Goal: Information Seeking & Learning: Learn about a topic

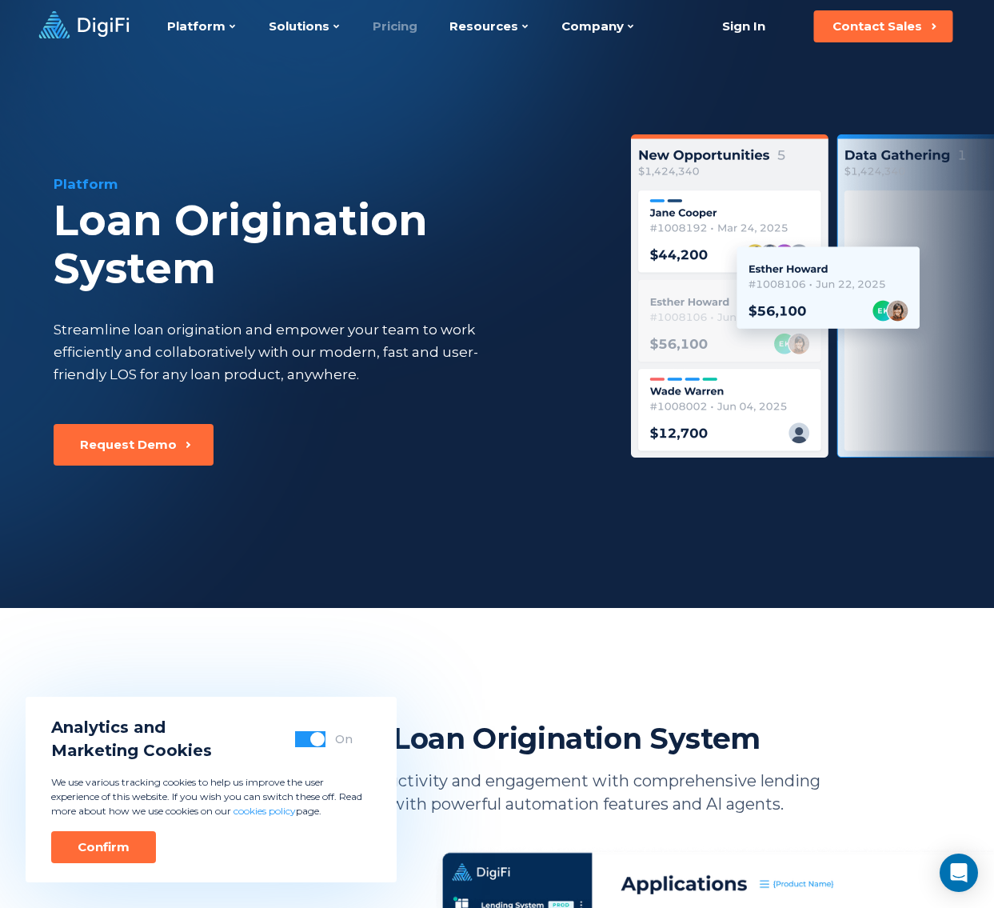
click at [399, 27] on link "Pricing" at bounding box center [395, 26] width 45 height 53
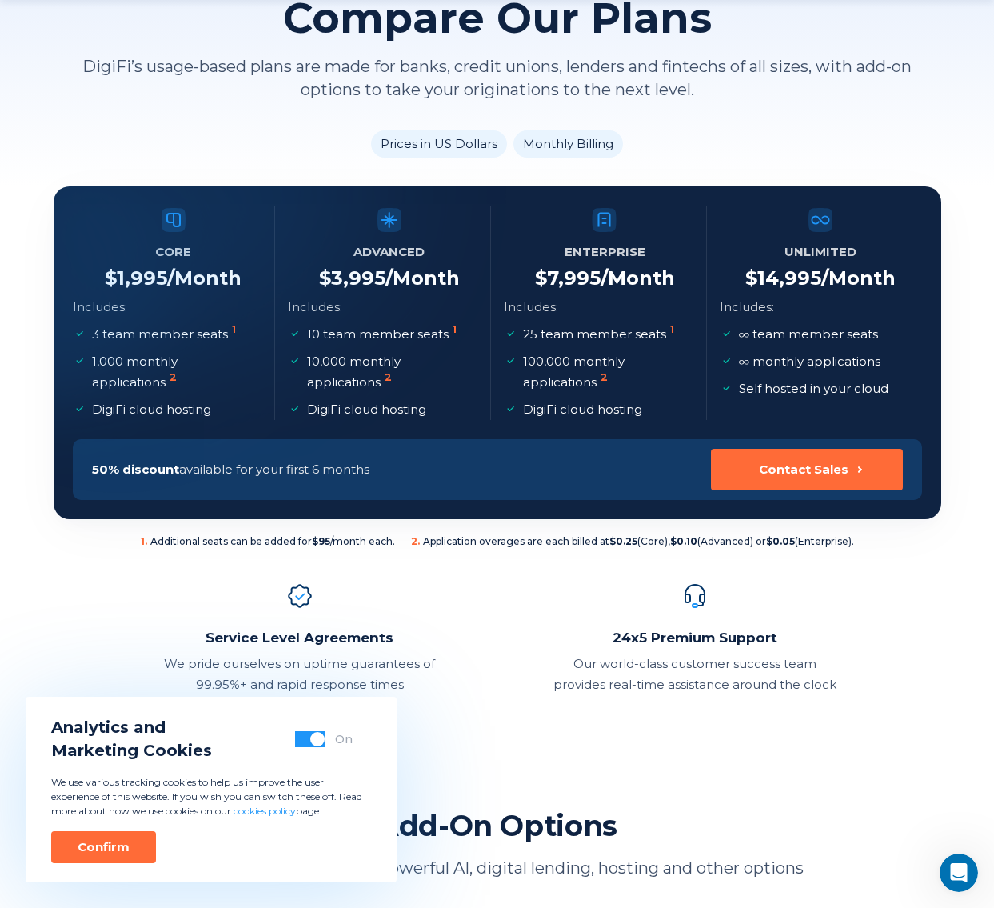
scroll to position [160, 0]
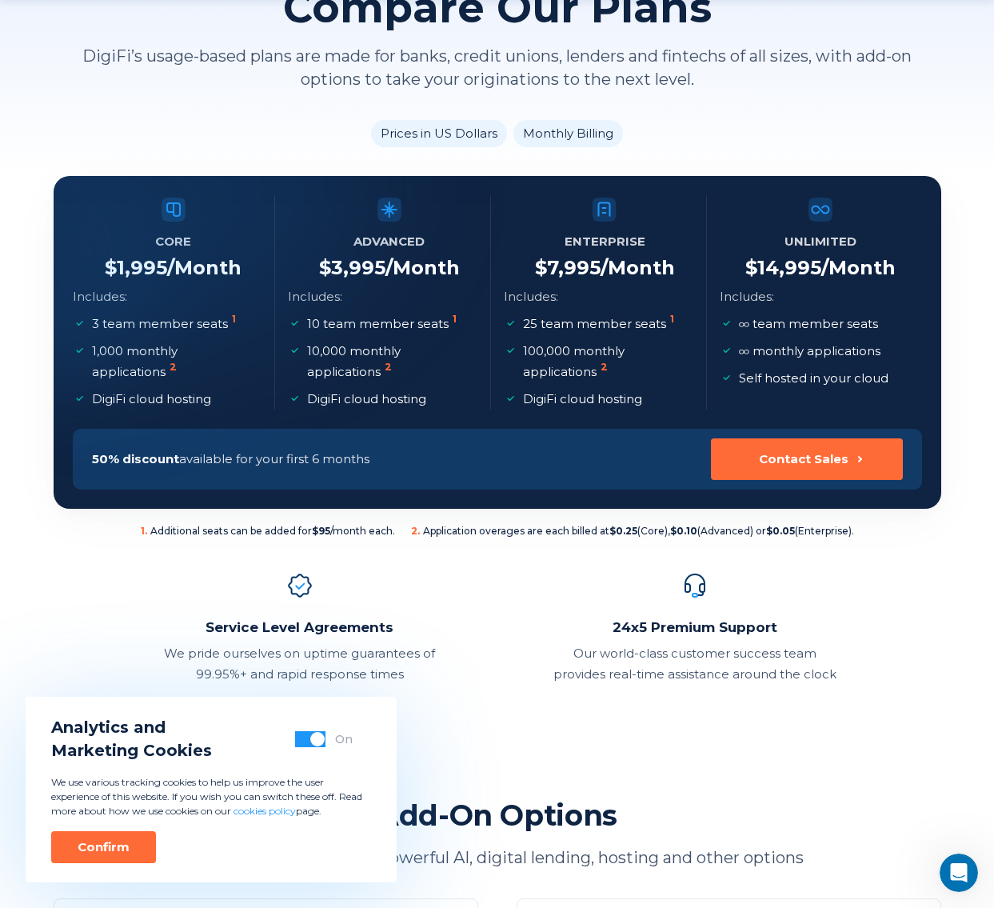
click at [313, 740] on span "button" at bounding box center [317, 739] width 14 height 14
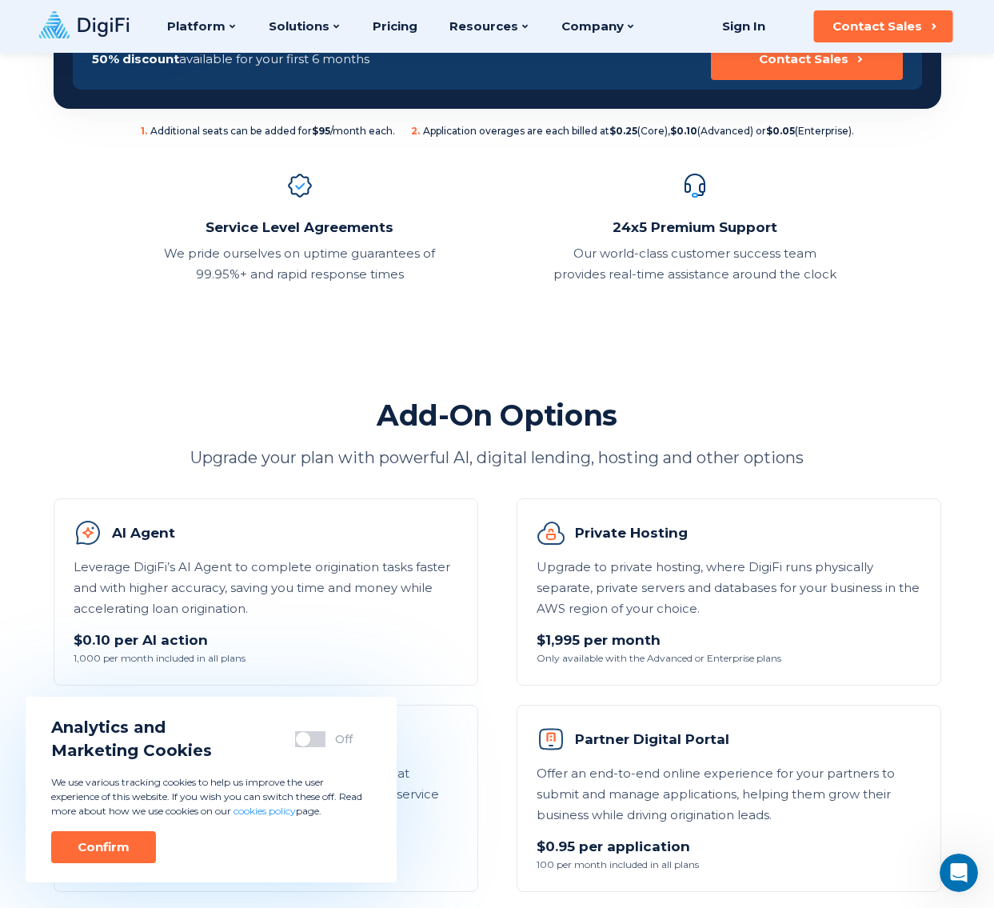
scroll to position [0, 0]
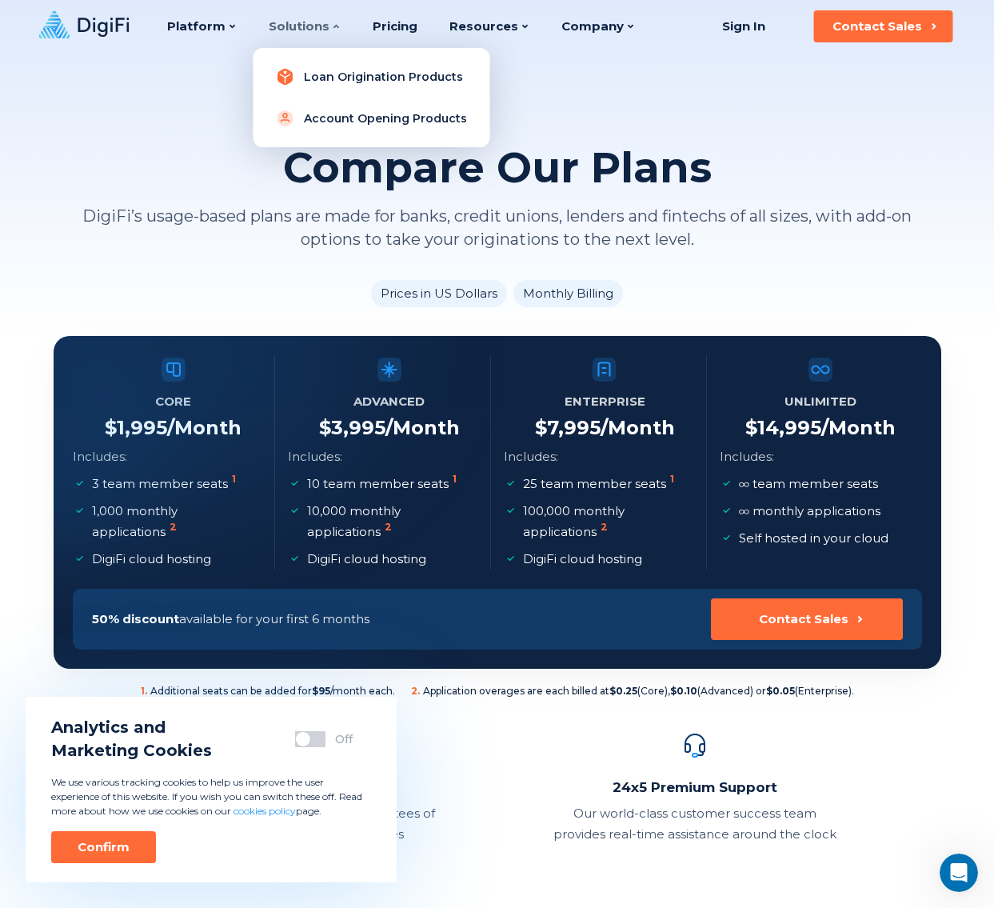
click at [337, 76] on link "Loan Origination Products" at bounding box center [371, 77] width 211 height 32
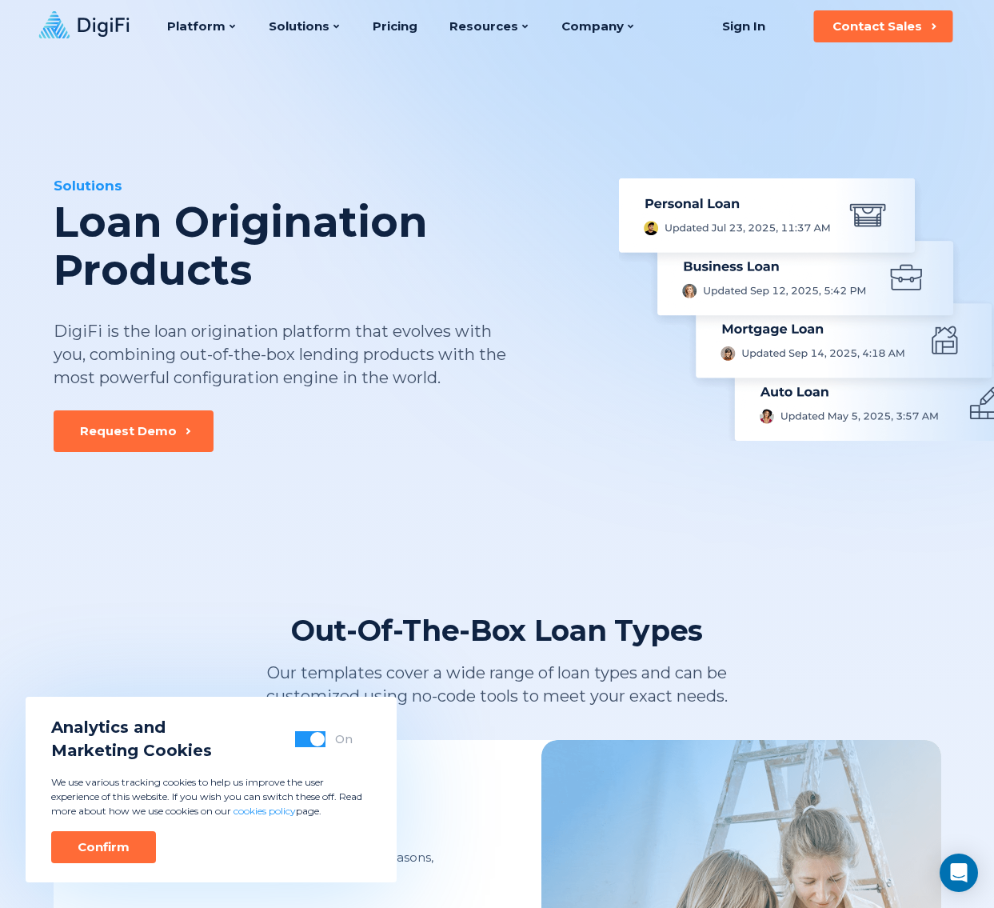
click at [313, 743] on span "button" at bounding box center [317, 739] width 14 height 14
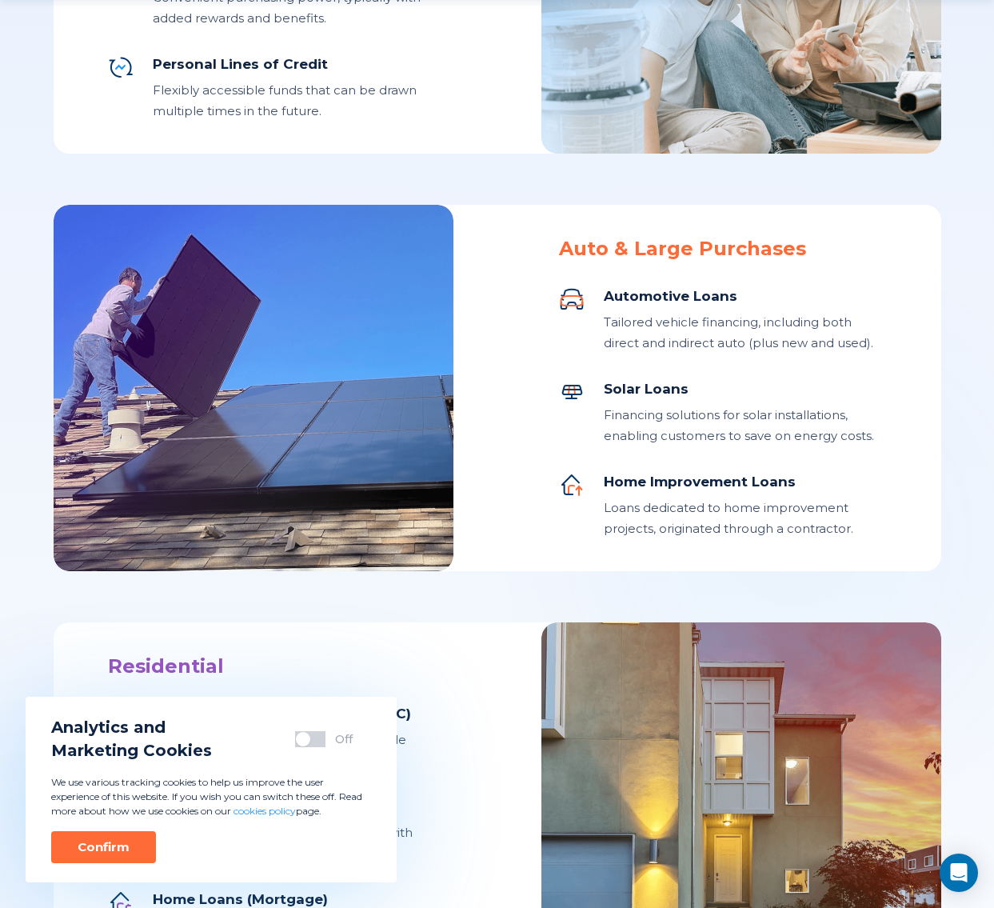
scroll to position [960, 0]
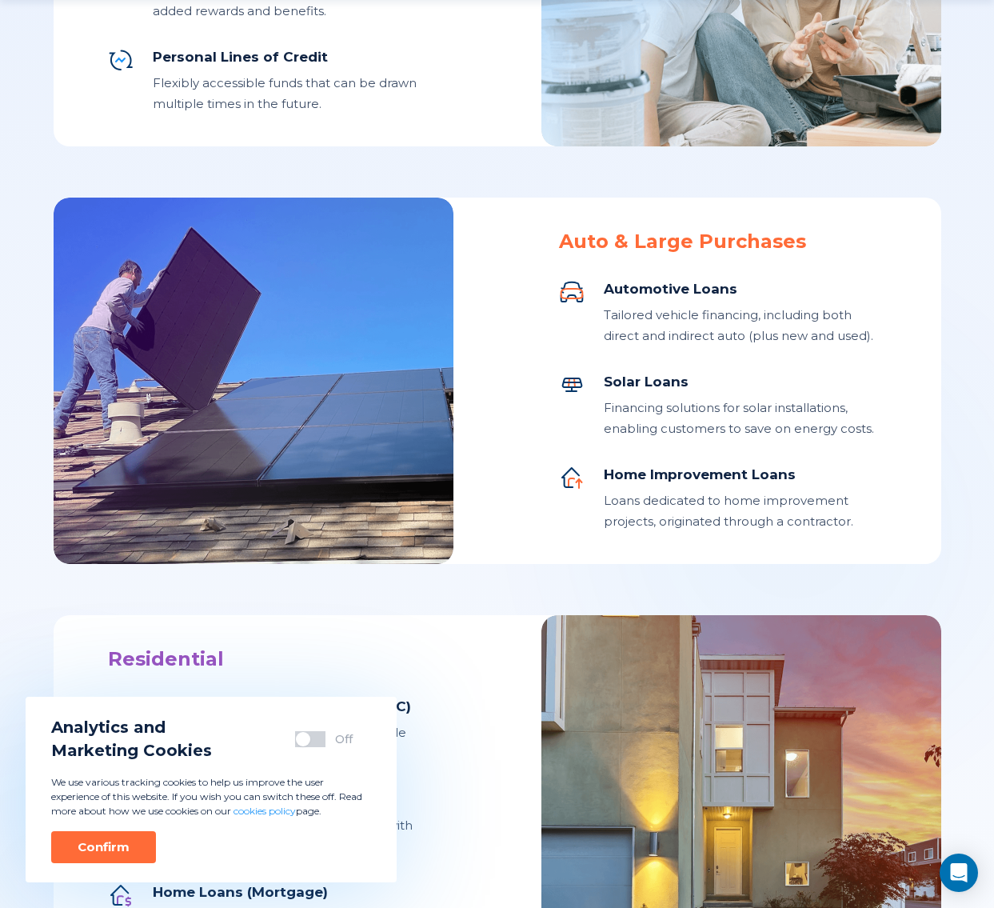
click at [702, 242] on div "Auto & Large Purchases" at bounding box center [723, 242] width 328 height 24
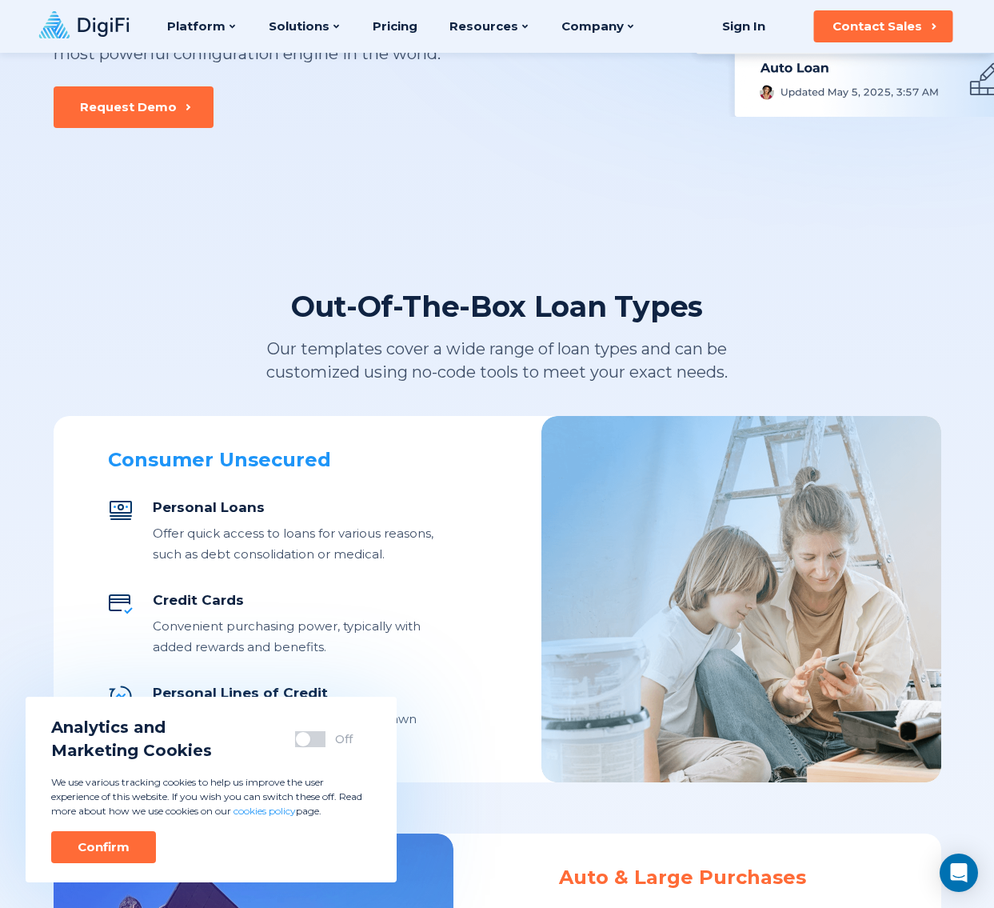
scroll to position [0, 0]
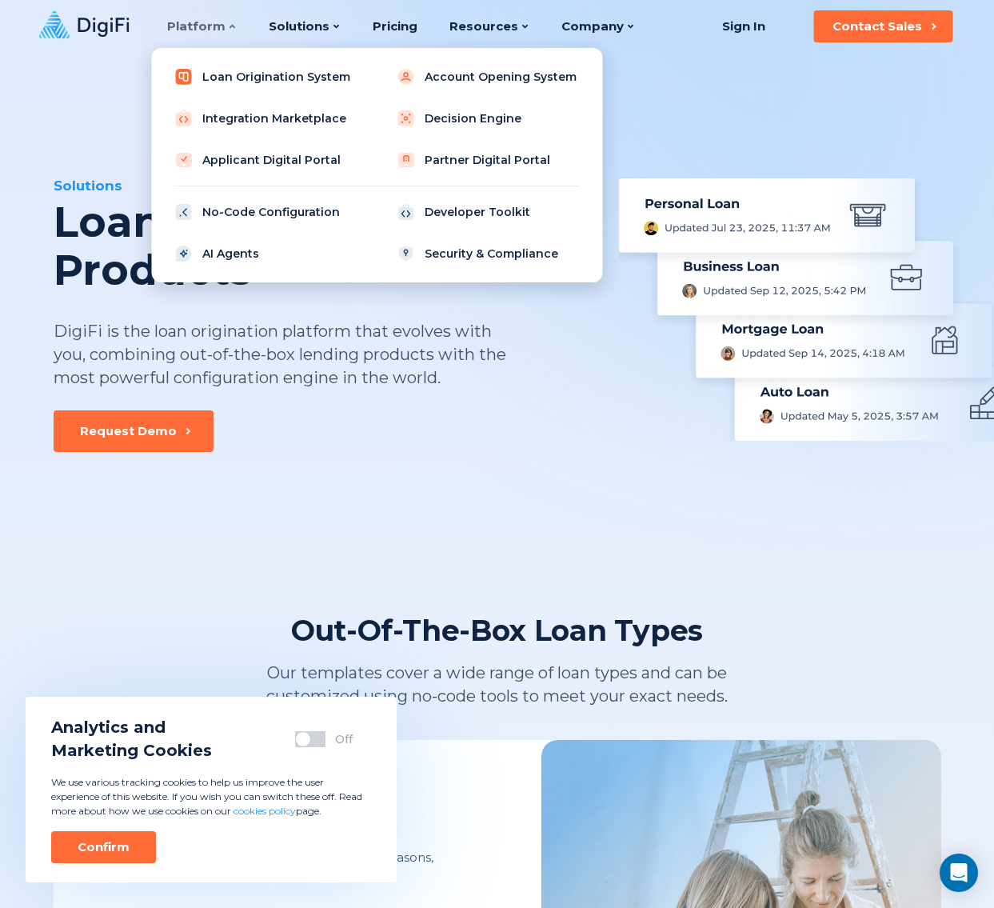
click at [267, 74] on link "Loan Origination System" at bounding box center [265, 77] width 203 height 32
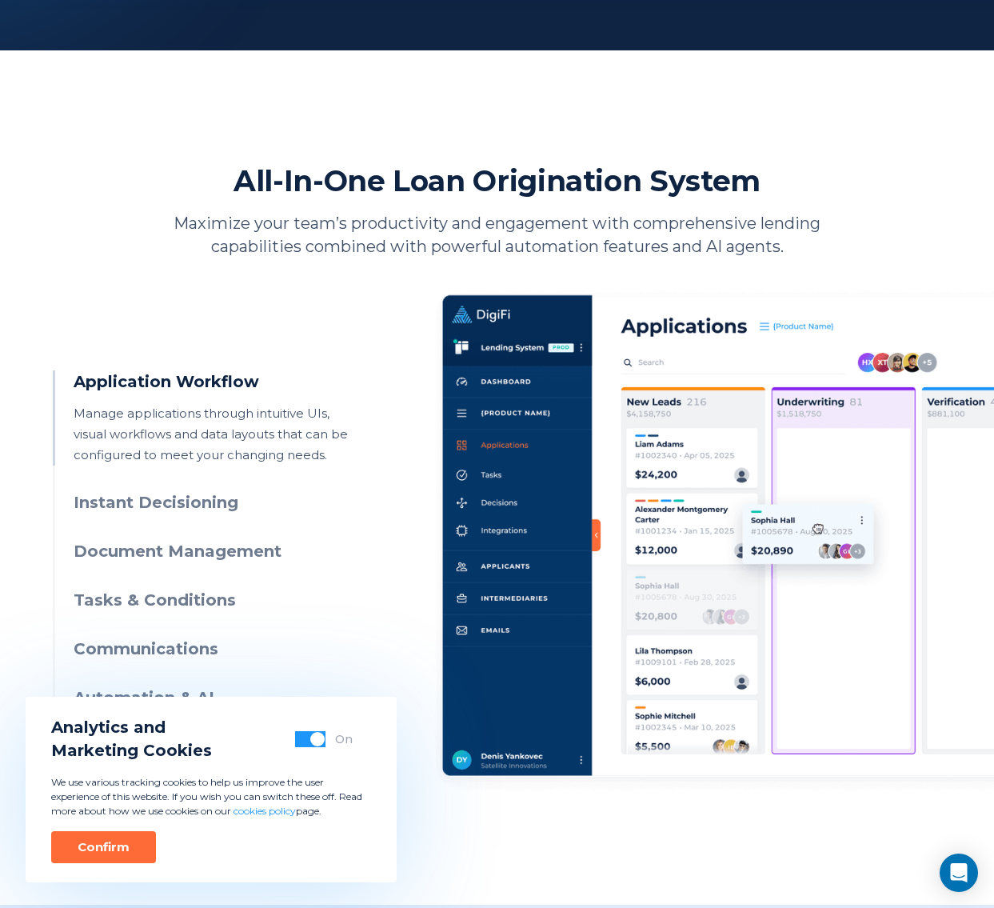
scroll to position [560, 0]
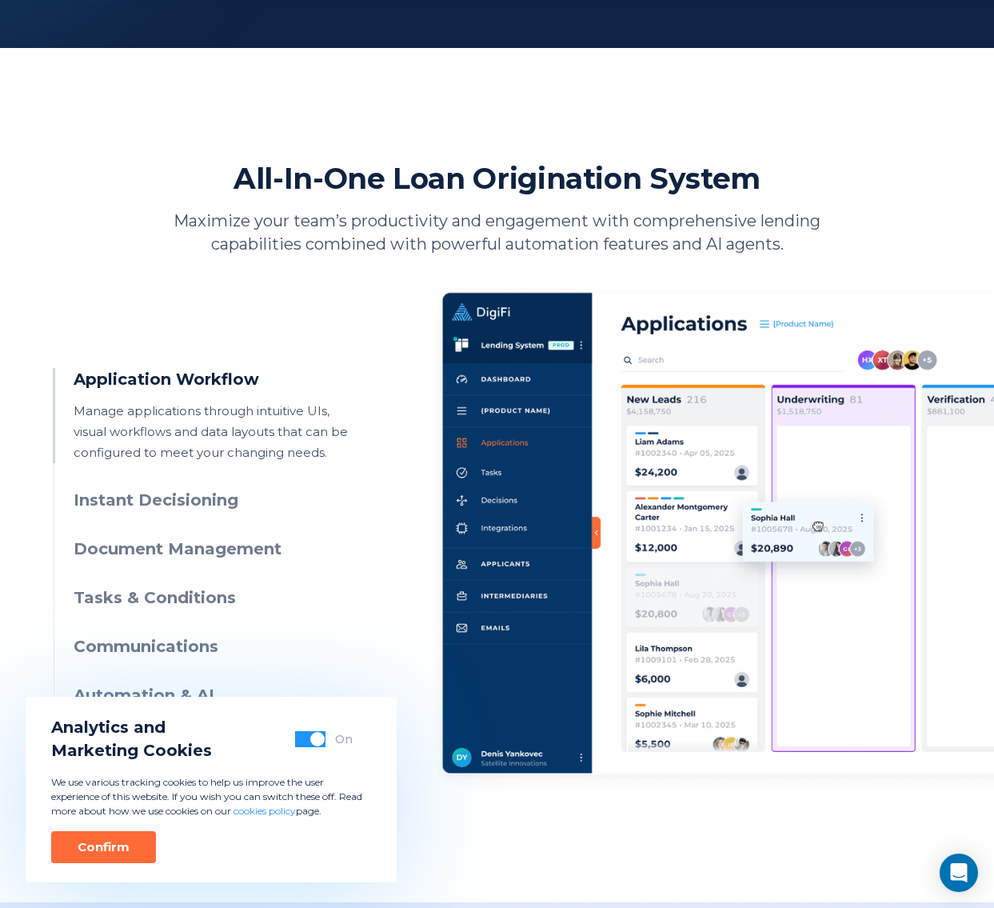
click at [310, 742] on button "button" at bounding box center [310, 739] width 30 height 16
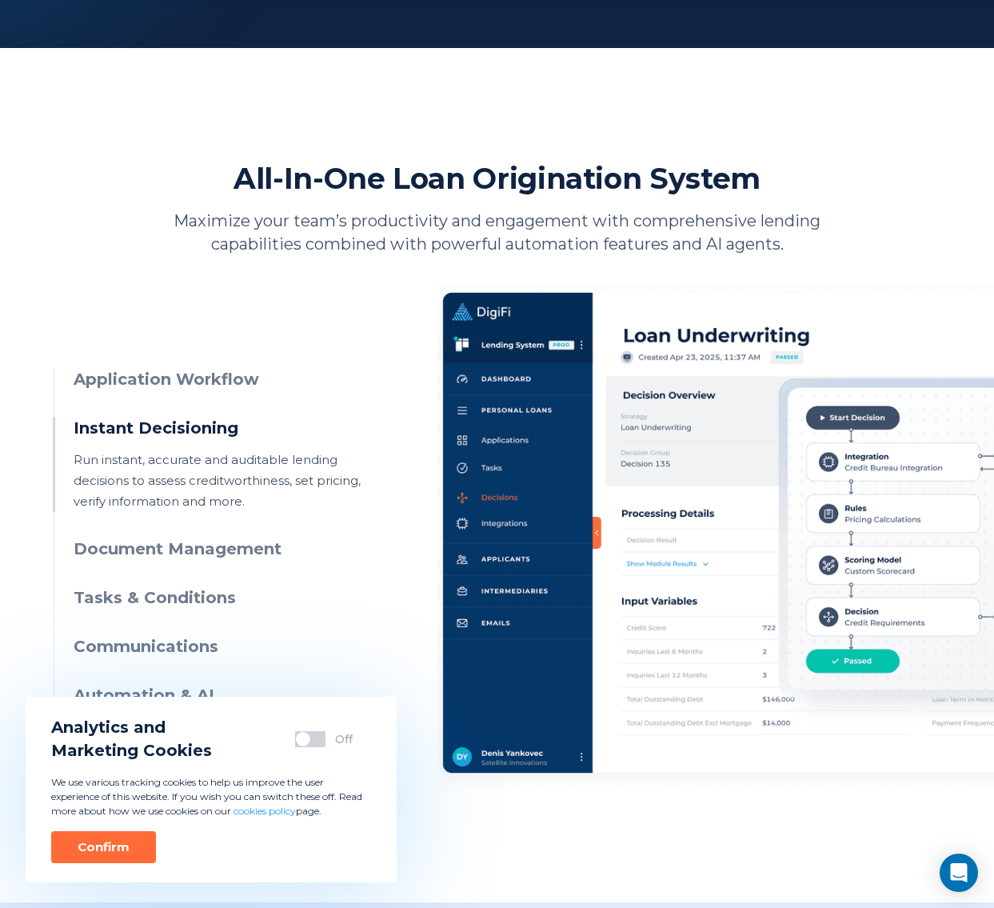
click at [210, 378] on h3 "Application Workflow" at bounding box center [219, 379] width 290 height 23
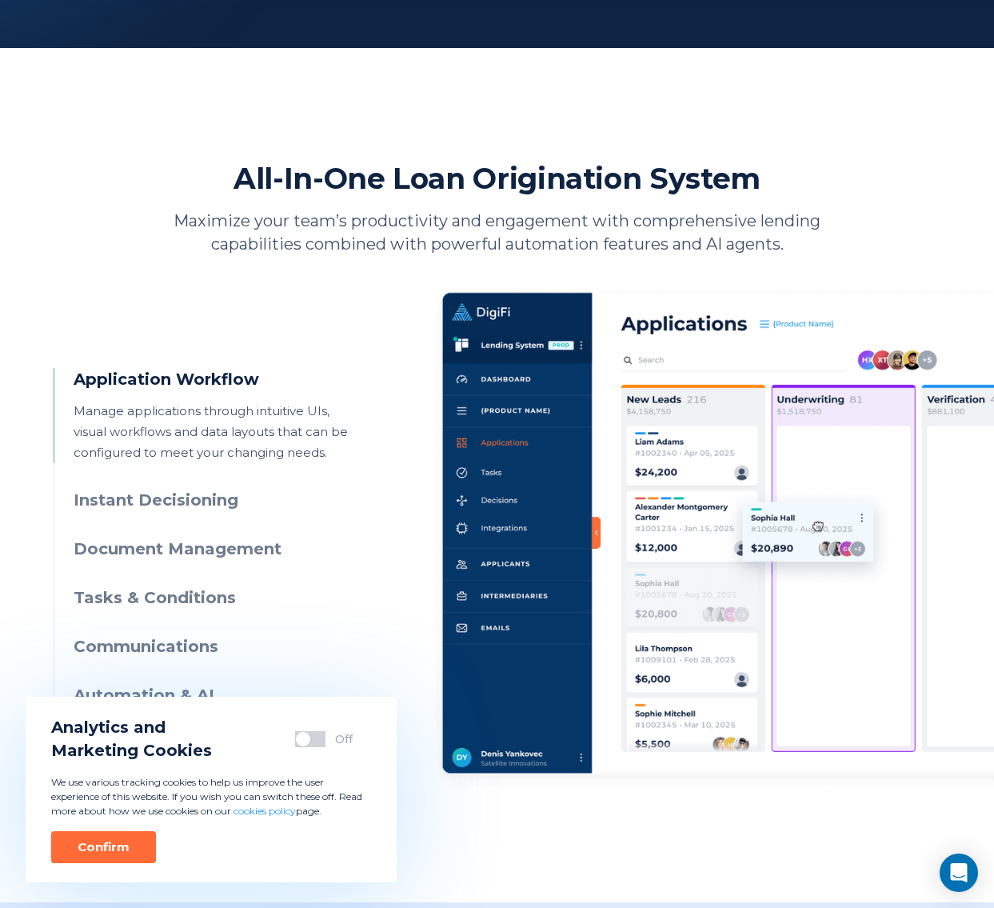
click at [204, 499] on h3 "Instant Decisioning" at bounding box center [219, 500] width 290 height 23
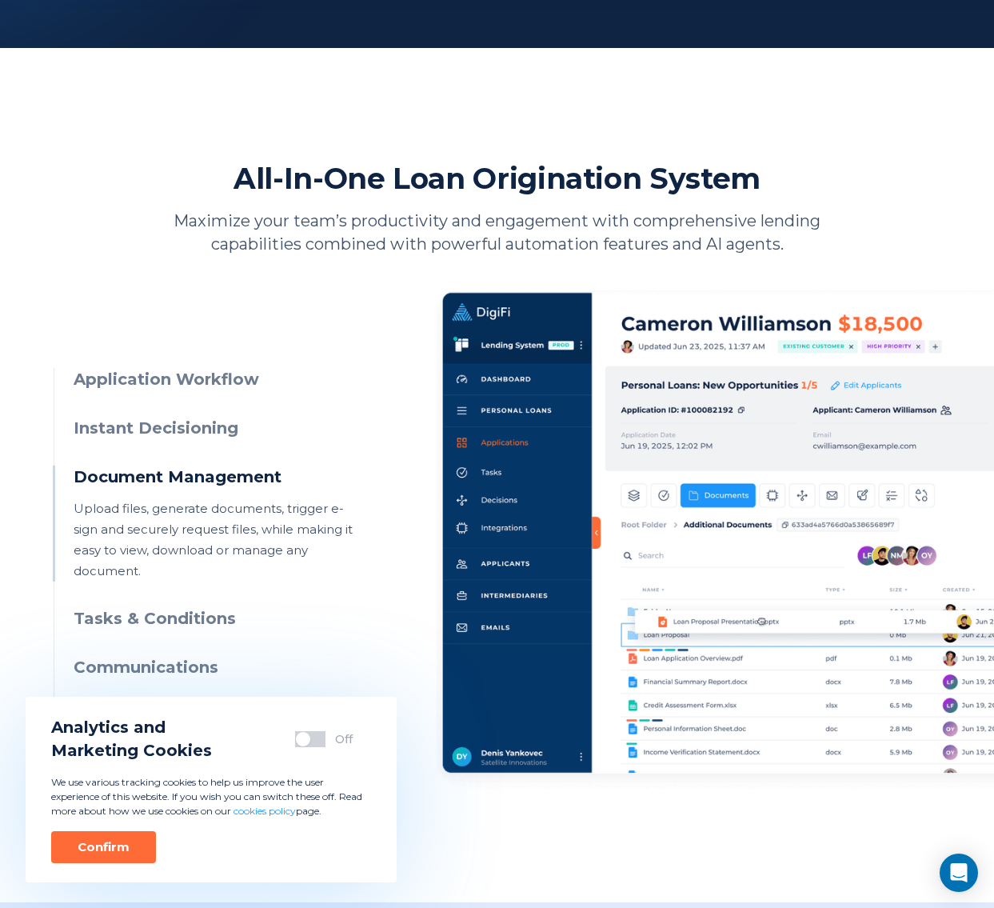
click at [215, 423] on h3 "Instant Decisioning" at bounding box center [219, 428] width 290 height 23
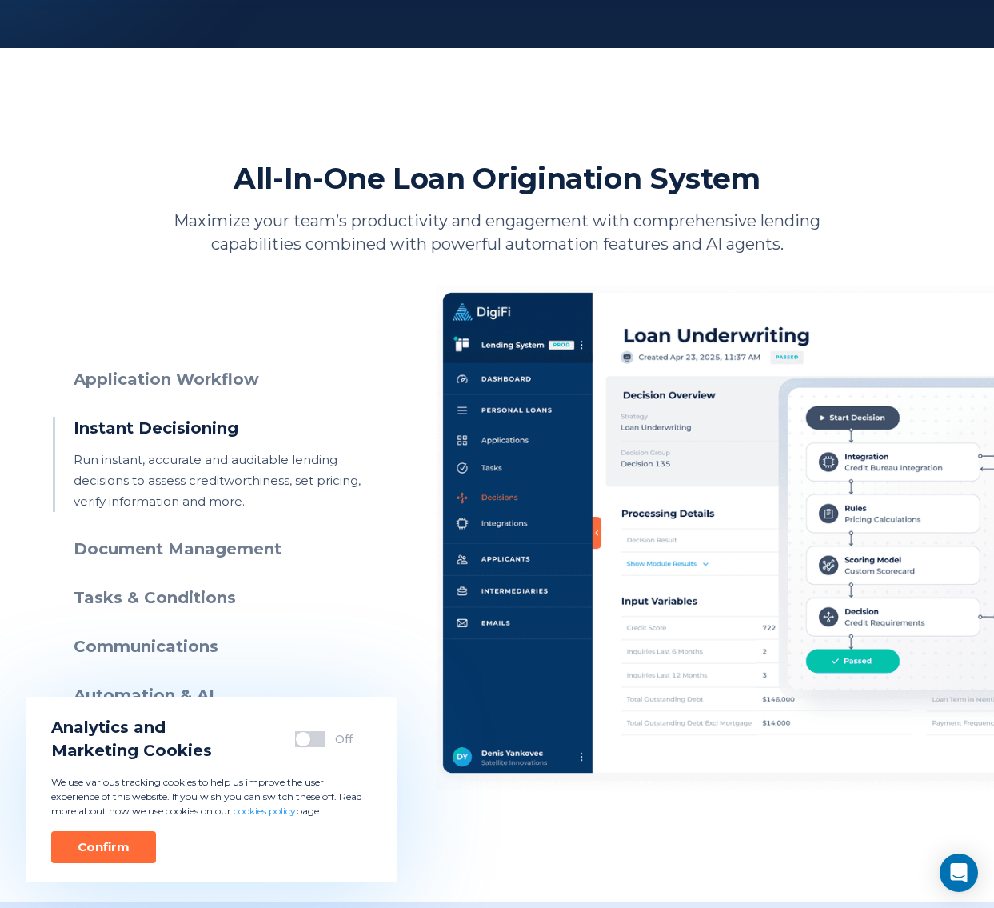
click at [198, 546] on h3 "Document Management" at bounding box center [219, 549] width 290 height 23
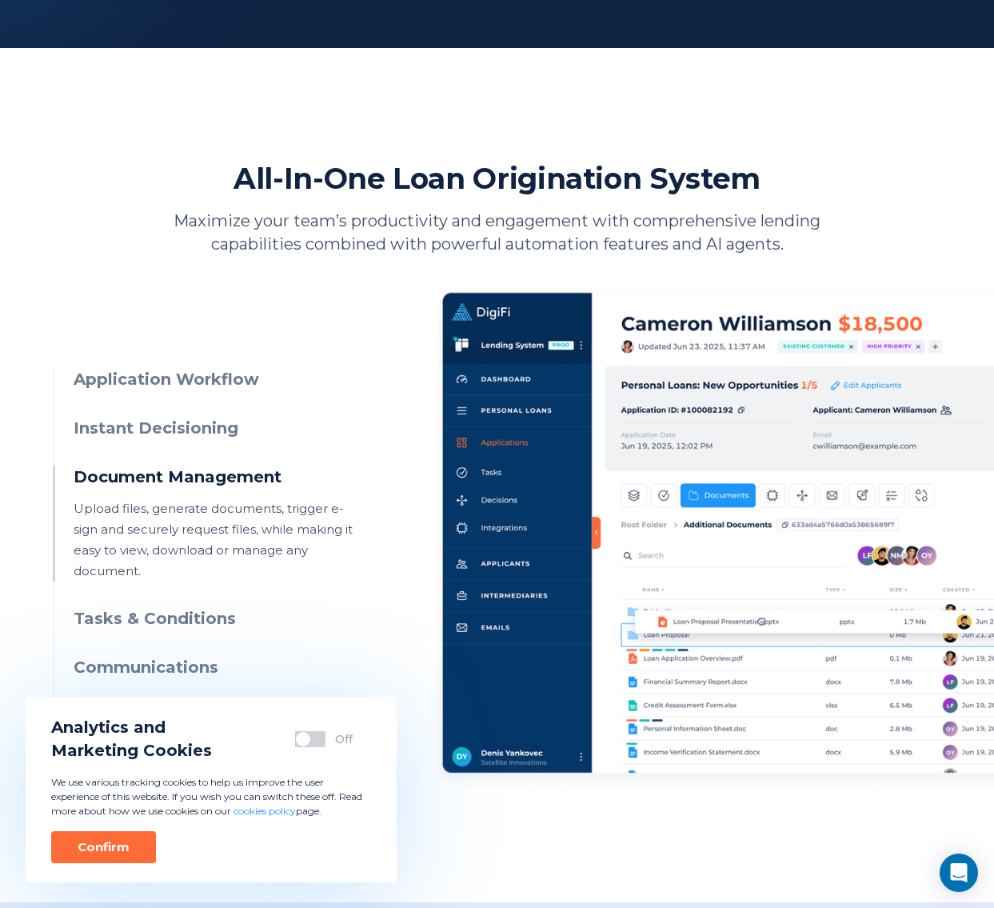
click at [206, 607] on h3 "Tasks & Conditions" at bounding box center [219, 618] width 290 height 23
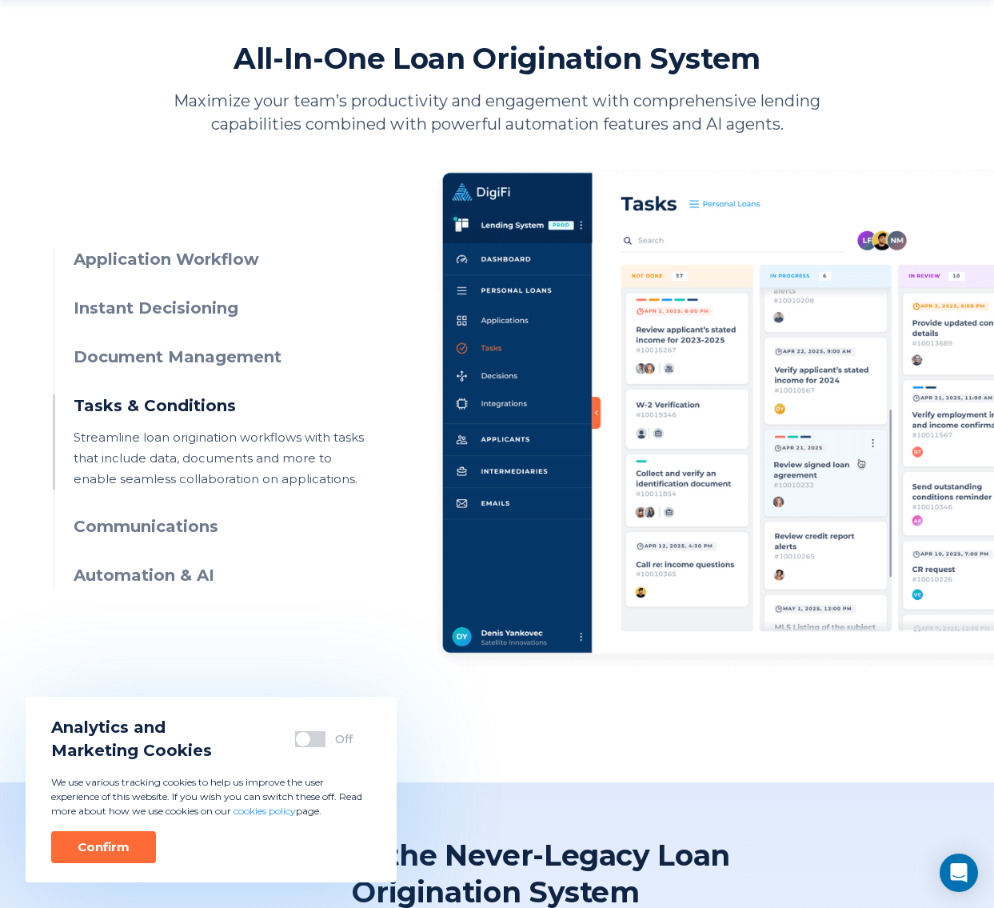
scroll to position [720, 0]
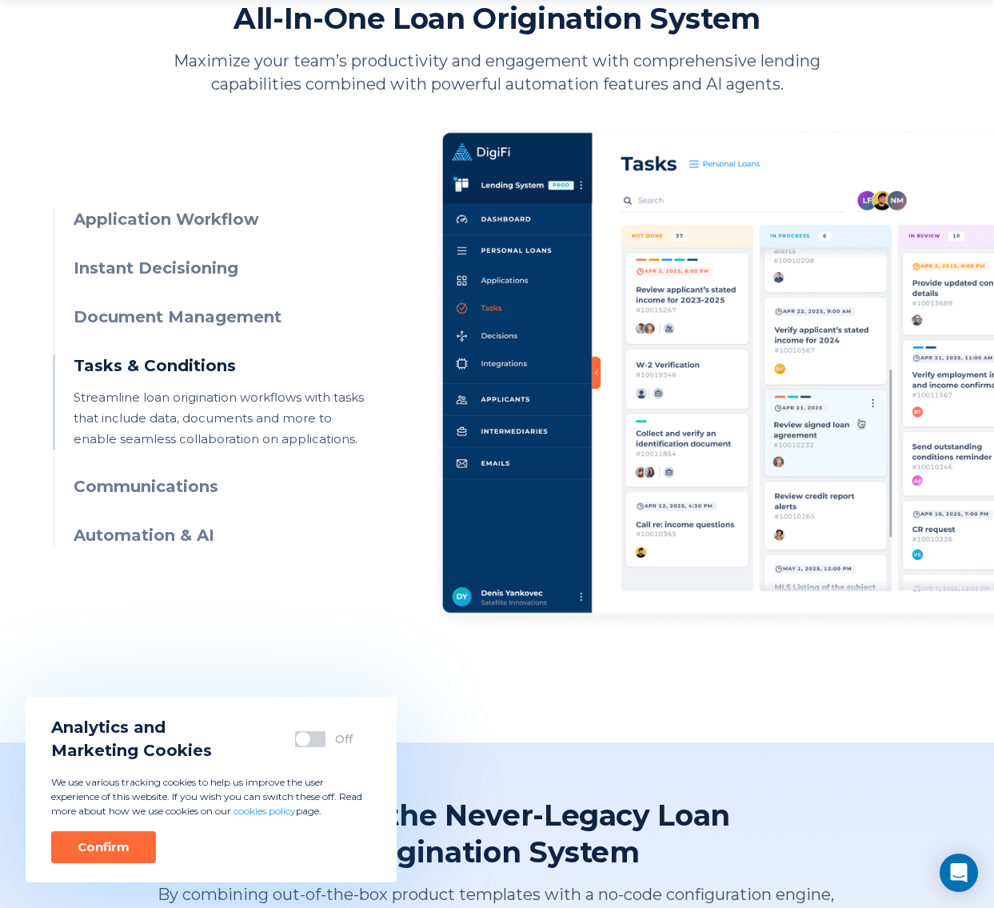
click at [161, 539] on h3 "Automation & AI" at bounding box center [219, 535] width 290 height 23
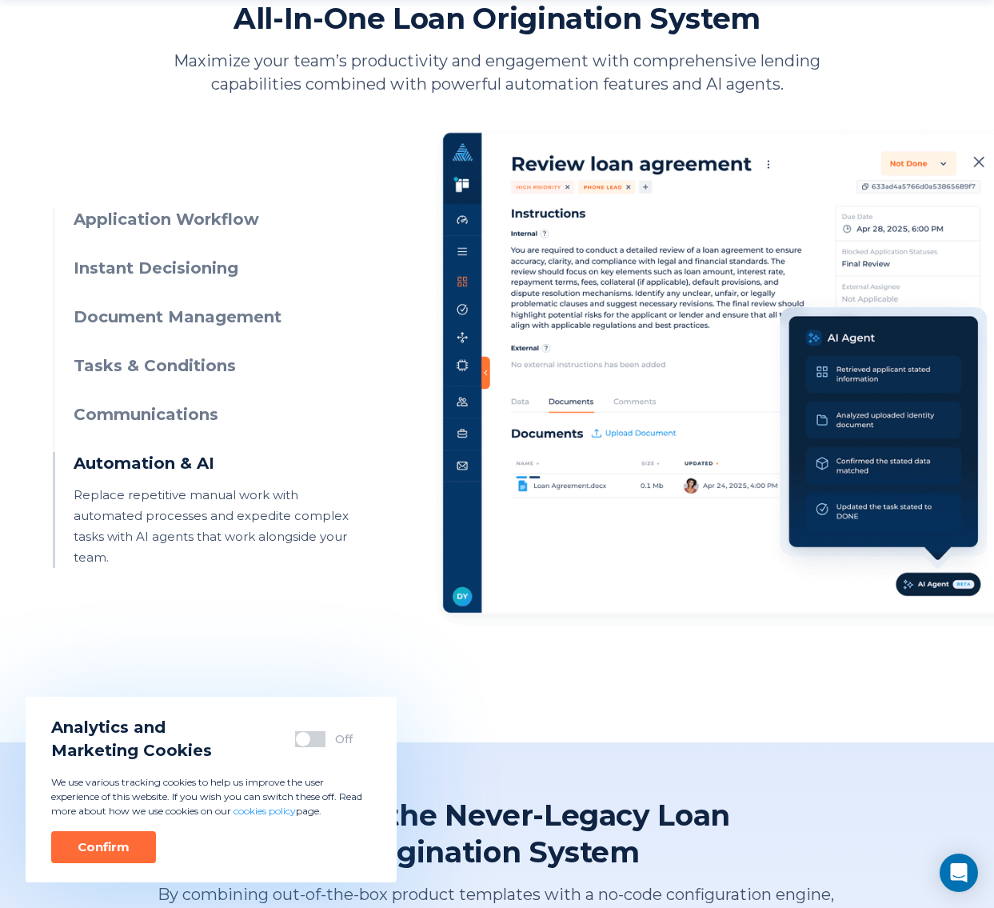
click at [185, 410] on h3 "Communications" at bounding box center [219, 414] width 290 height 23
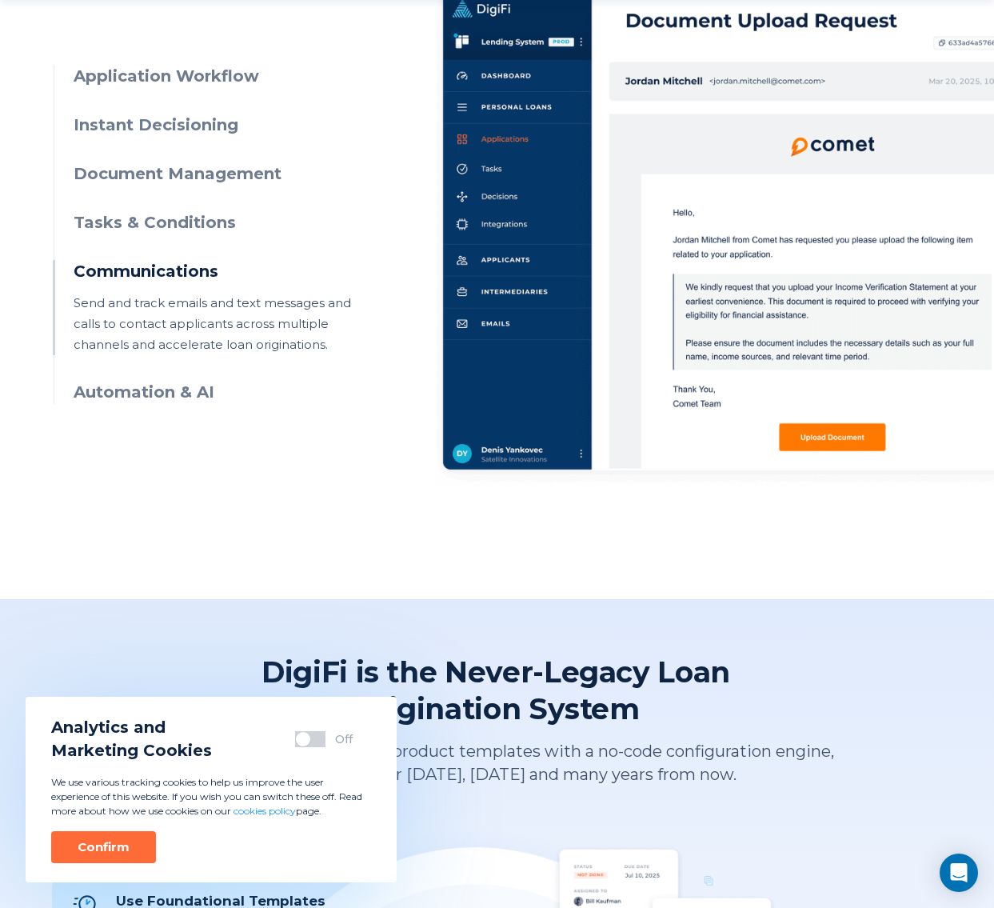
scroll to position [880, 0]
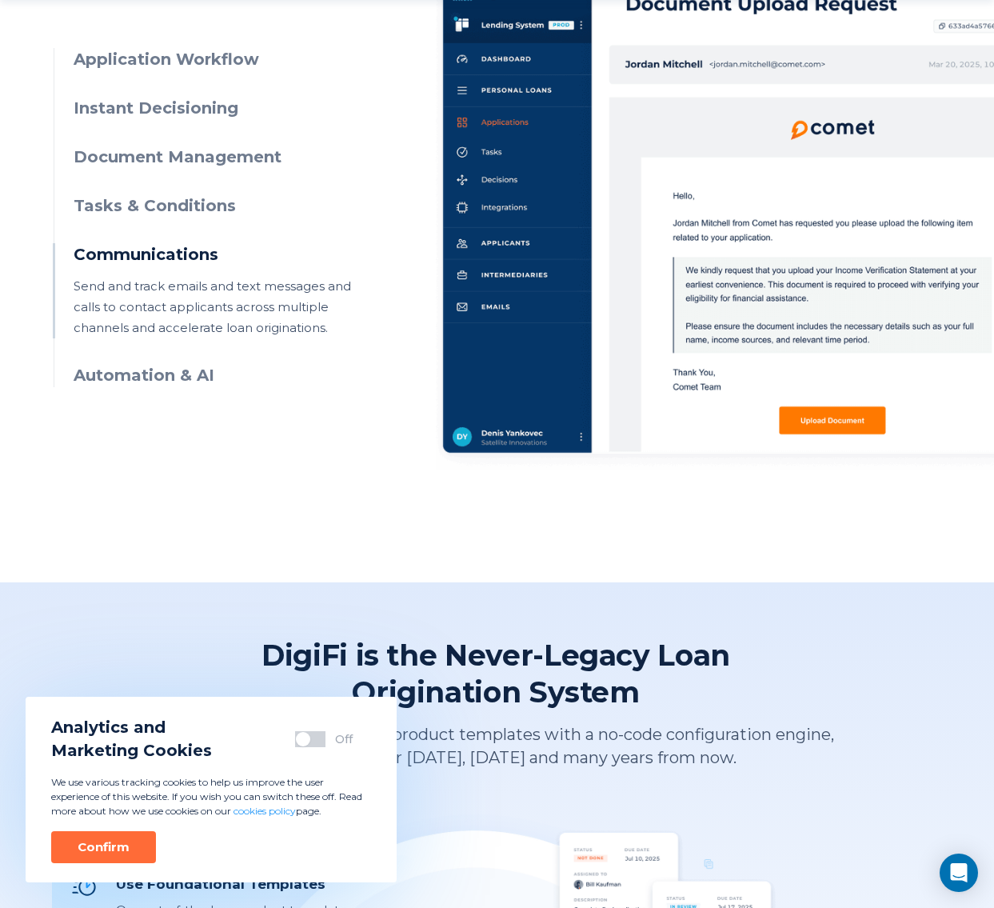
click at [169, 380] on h3 "Automation & AI" at bounding box center [219, 375] width 290 height 23
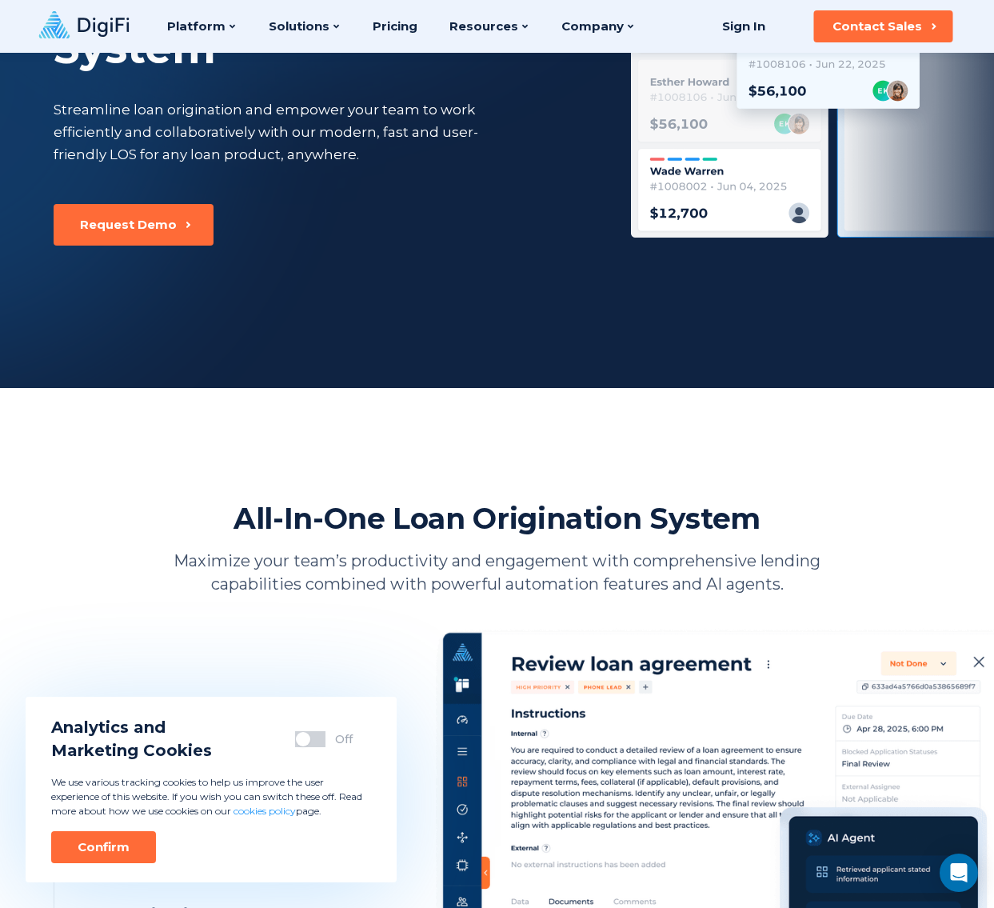
scroll to position [0, 0]
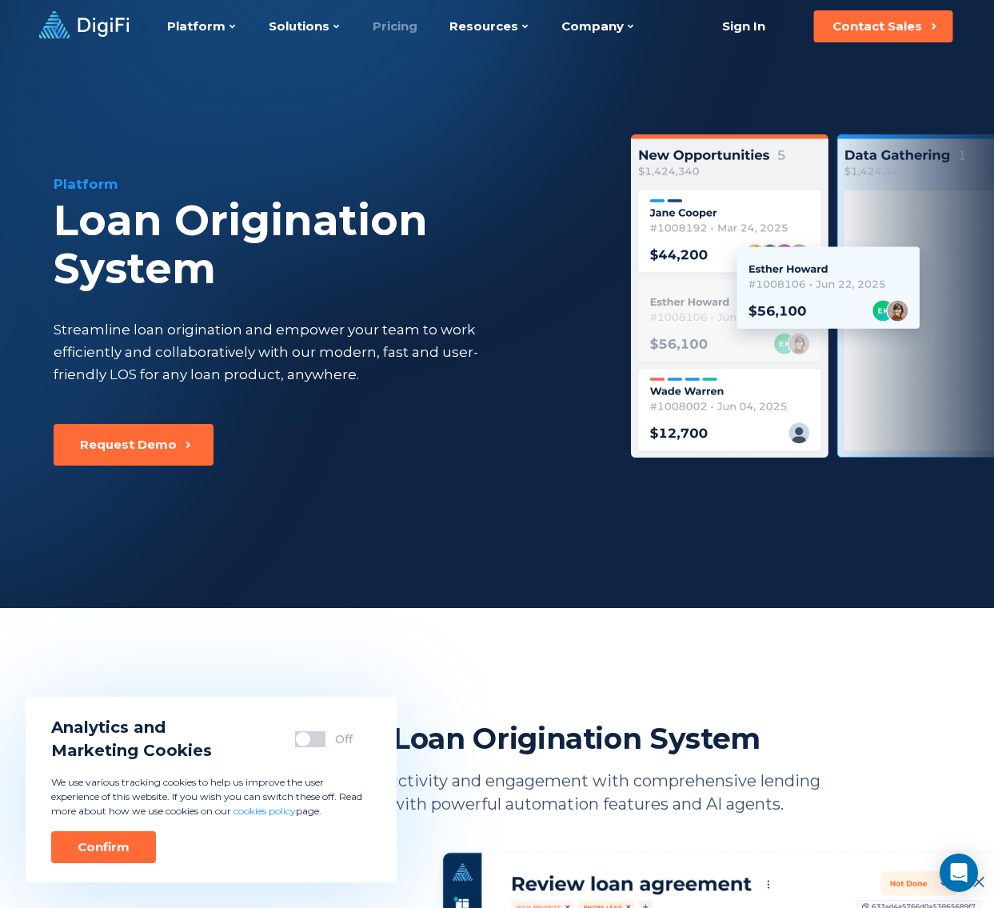
click at [390, 22] on link "Pricing" at bounding box center [395, 26] width 45 height 53
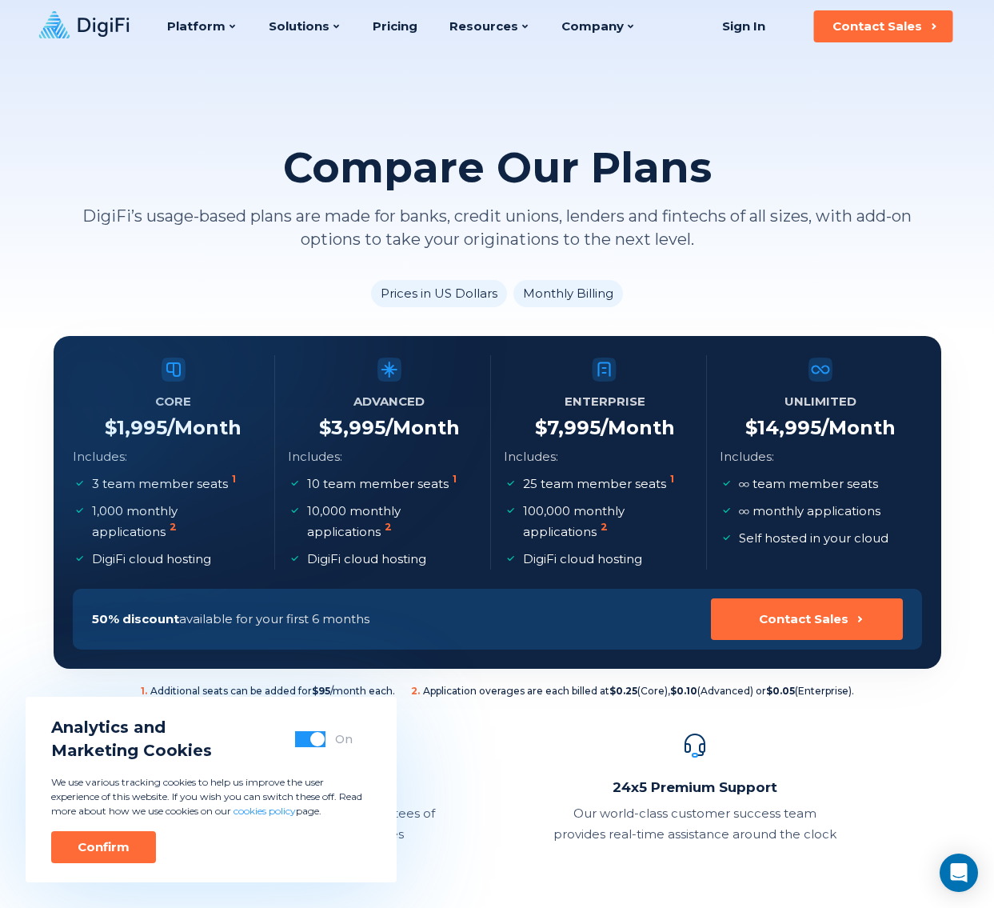
click at [314, 737] on span "button" at bounding box center [317, 739] width 14 height 14
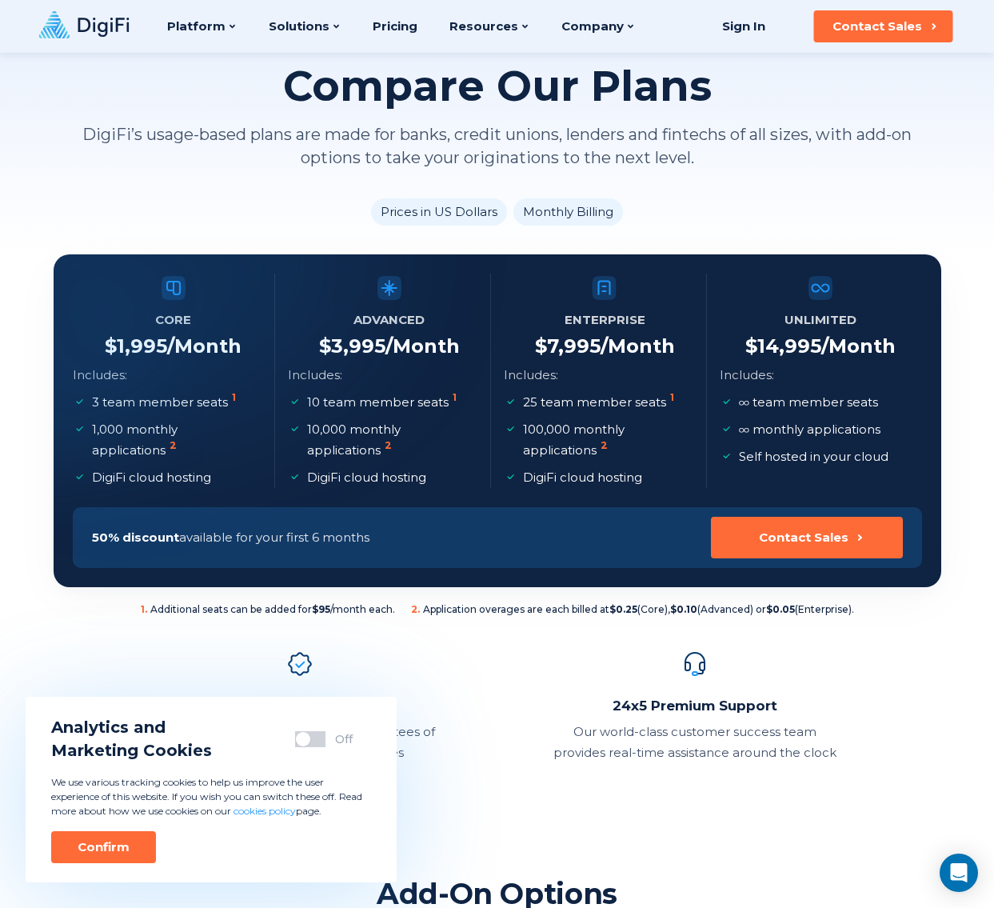
scroll to position [3, 0]
